Goal: Information Seeking & Learning: Learn about a topic

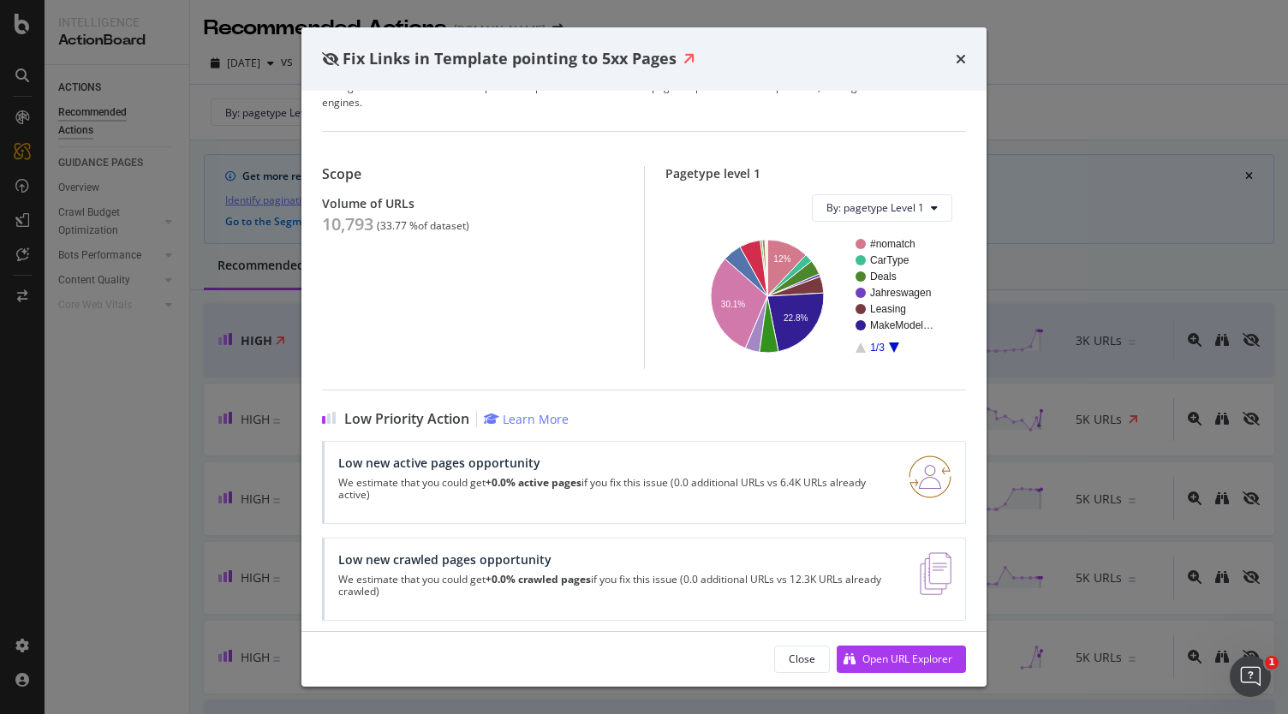
scroll to position [70, 0]
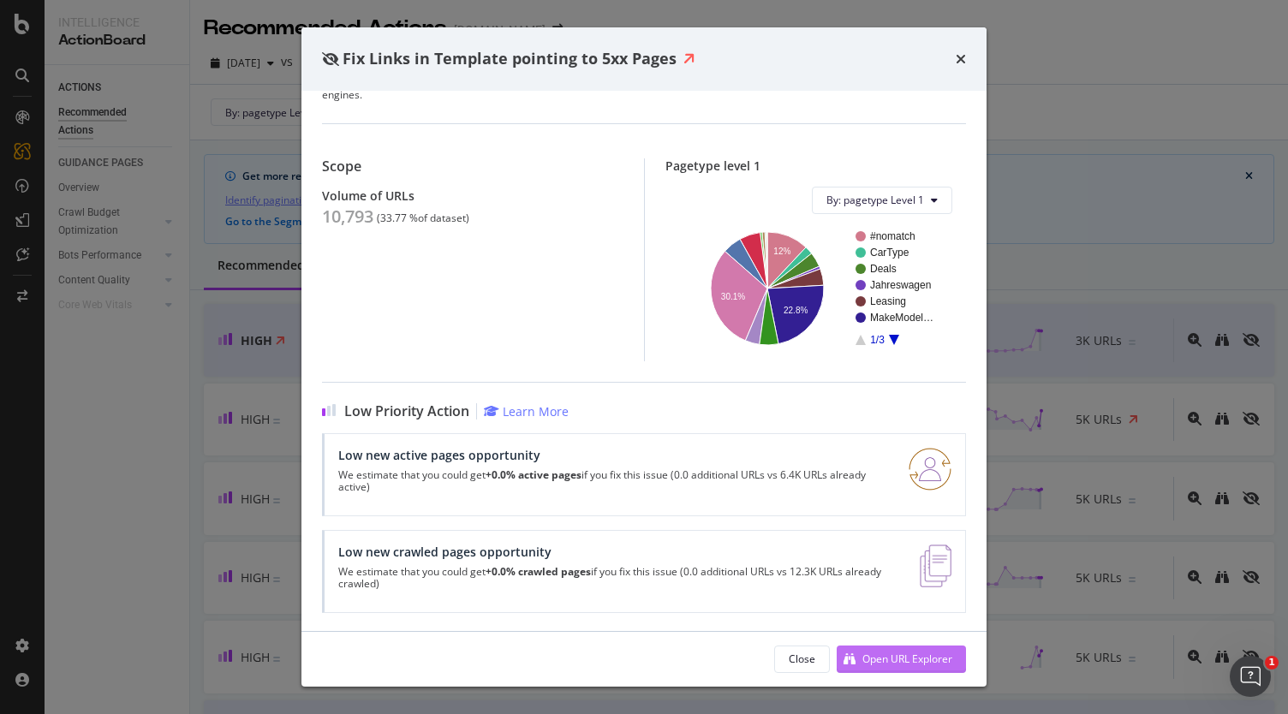
click at [877, 650] on div "Open URL Explorer" at bounding box center [895, 659] width 116 height 26
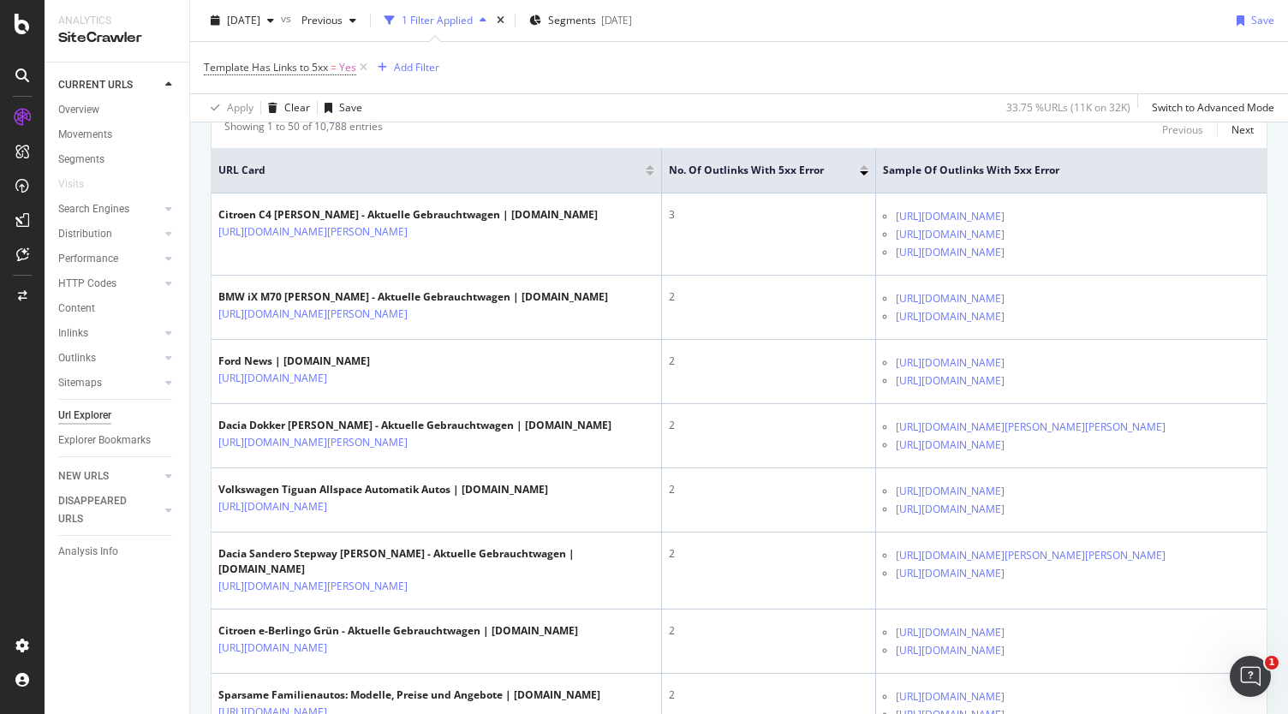
scroll to position [370, 0]
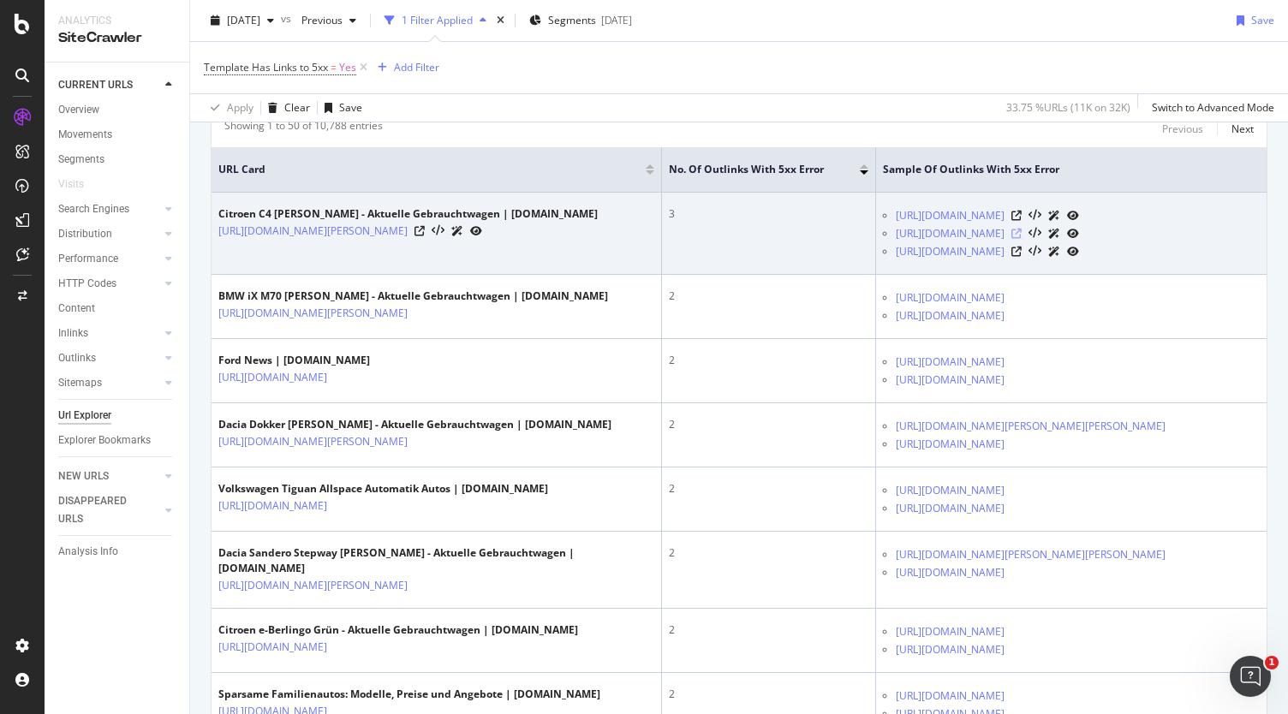
click at [1021, 231] on icon at bounding box center [1016, 234] width 10 height 10
click at [1021, 215] on icon at bounding box center [1016, 216] width 10 height 10
click at [618, 256] on td "Citroen C4 [PERSON_NAME] - Aktuelle Gebrauchtwagen | [DOMAIN_NAME] [URL][DOMAIN…" at bounding box center [436, 234] width 450 height 82
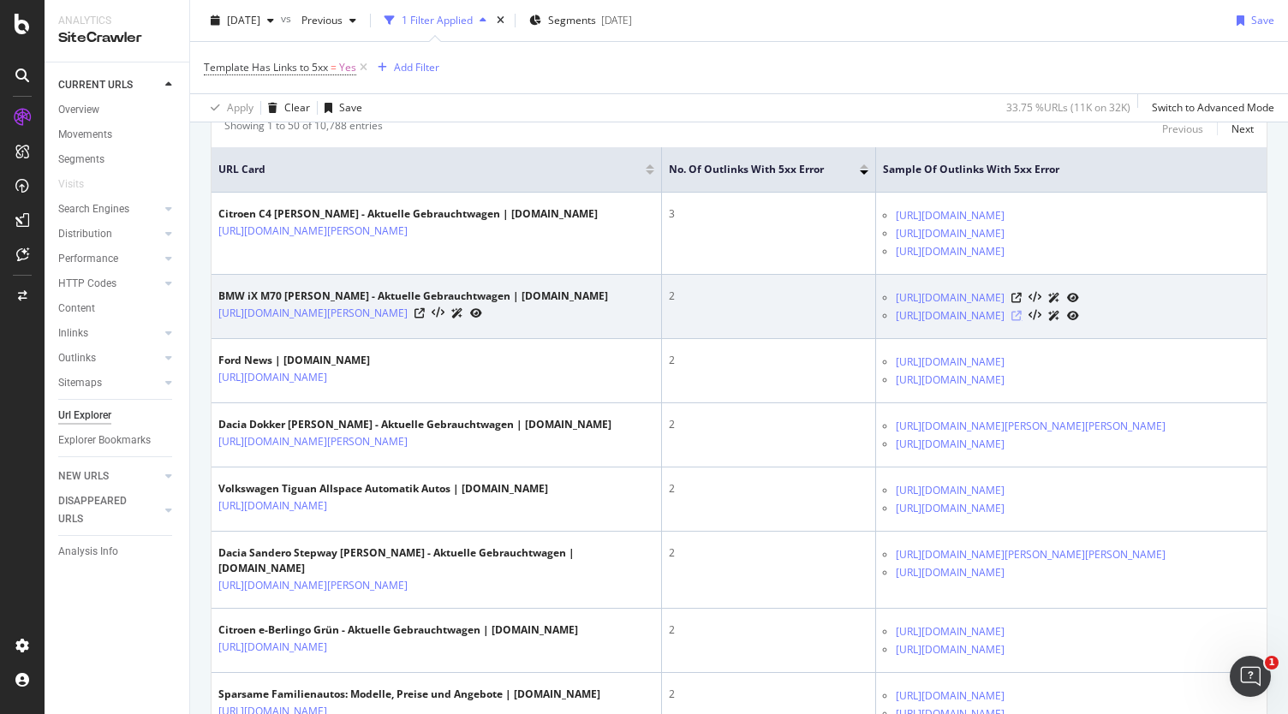
click at [1021, 321] on icon at bounding box center [1016, 316] width 10 height 10
